Goal: Navigation & Orientation: Understand site structure

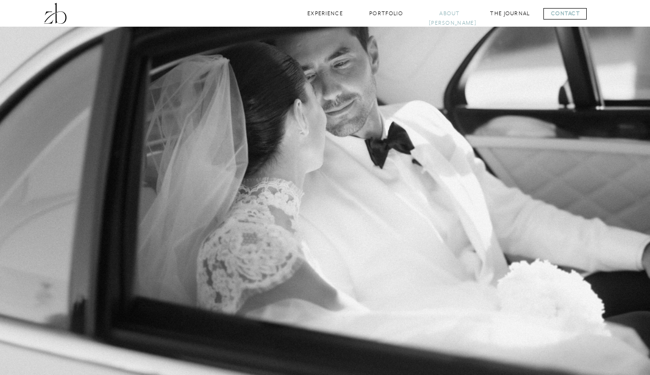
click at [460, 12] on nav "About [PERSON_NAME]" at bounding box center [450, 13] width 42 height 9
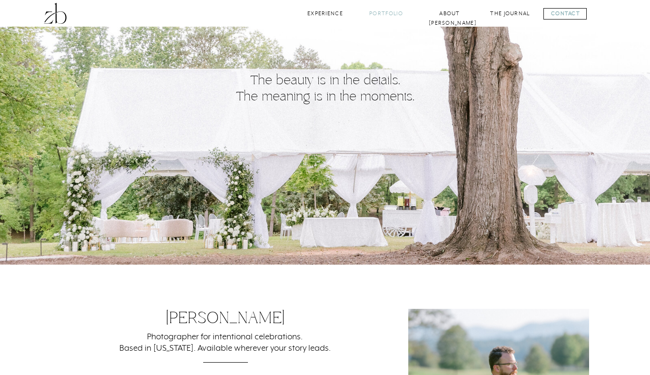
click at [393, 12] on nav "Portfolio" at bounding box center [386, 13] width 39 height 9
click at [459, 15] on nav "About [PERSON_NAME]" at bounding box center [450, 13] width 42 height 9
click at [445, 11] on nav "About [PERSON_NAME]" at bounding box center [450, 13] width 42 height 9
click at [393, 13] on nav "Portfolio" at bounding box center [386, 13] width 39 height 9
click at [383, 15] on nav "Portfolio" at bounding box center [386, 13] width 39 height 9
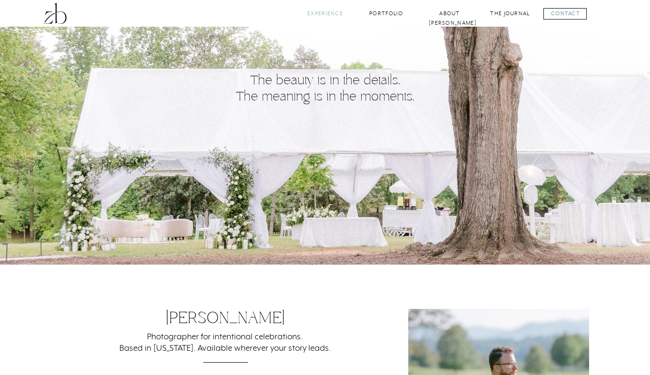
click at [319, 14] on nav "Experience" at bounding box center [325, 13] width 39 height 9
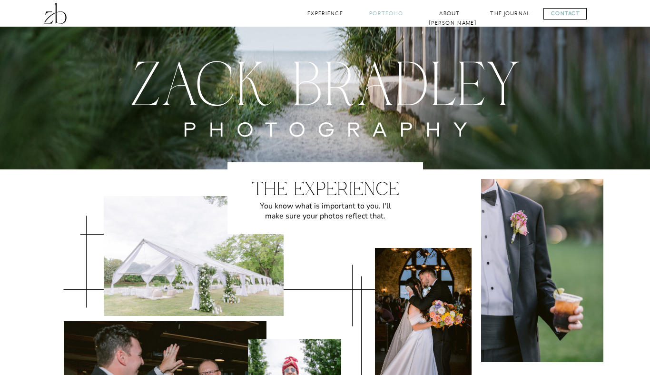
click at [390, 13] on nav "Portfolio" at bounding box center [386, 13] width 39 height 9
